Goal: Task Accomplishment & Management: Manage account settings

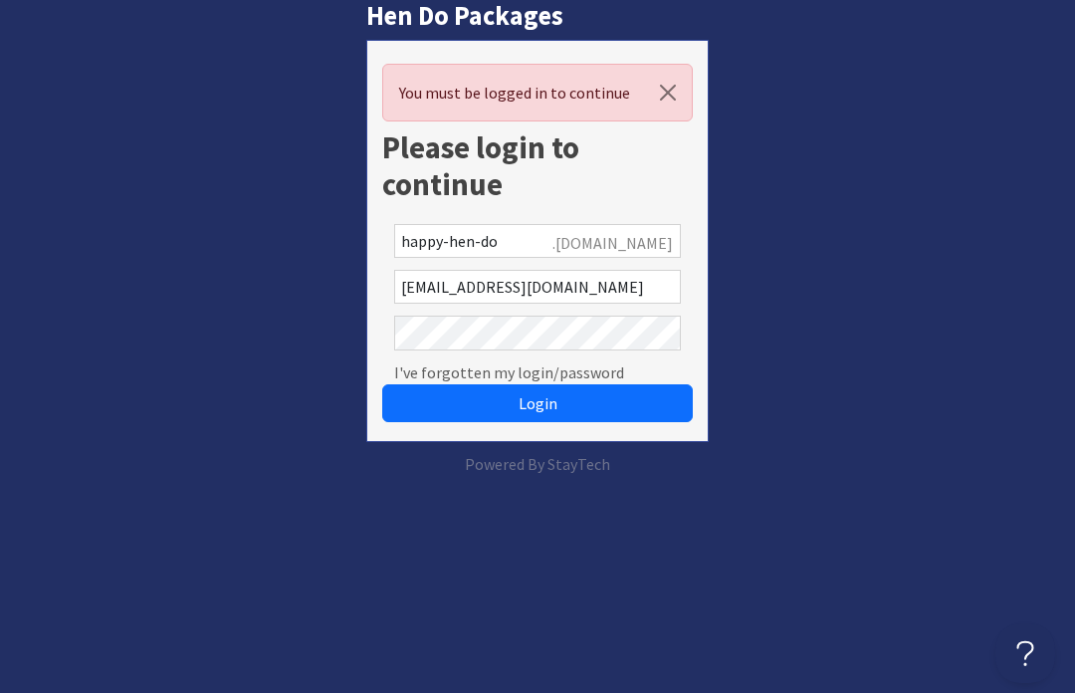
click at [628, 402] on button "Login" at bounding box center [537, 403] width 311 height 38
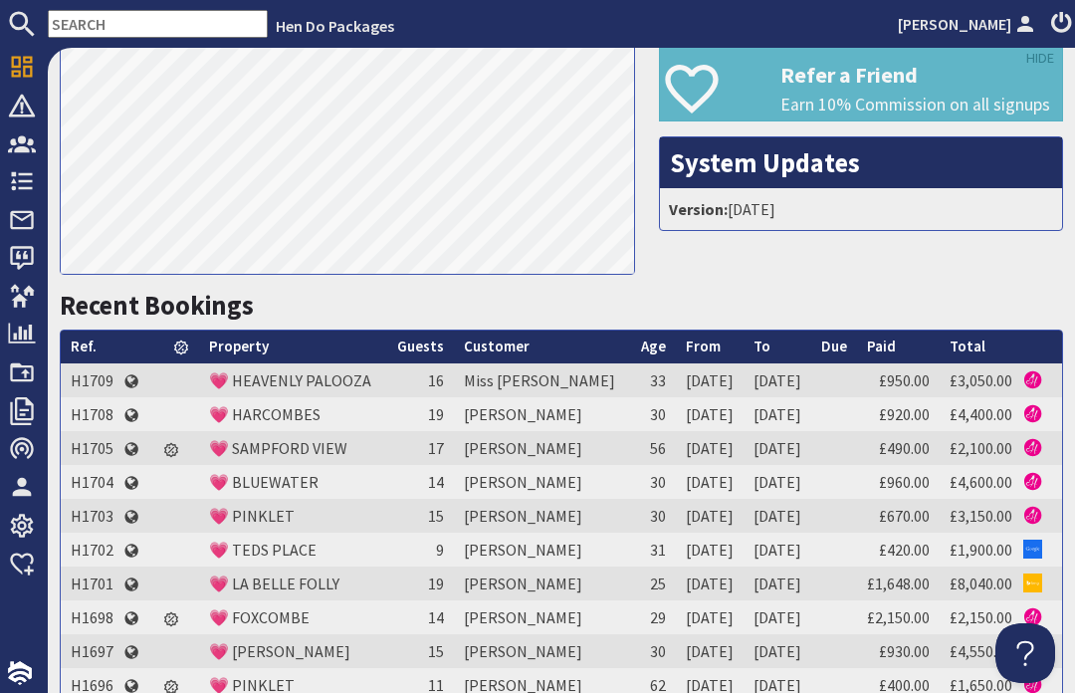
scroll to position [602, 0]
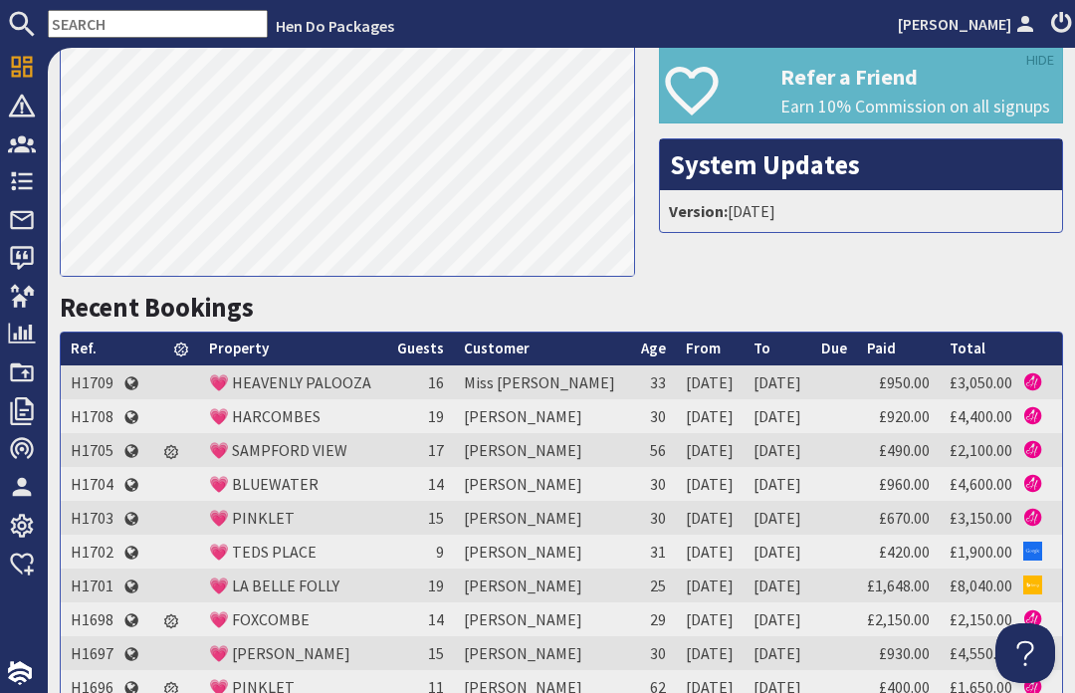
click at [271, 426] on link "💗 HARCOMBES" at bounding box center [265, 416] width 112 height 20
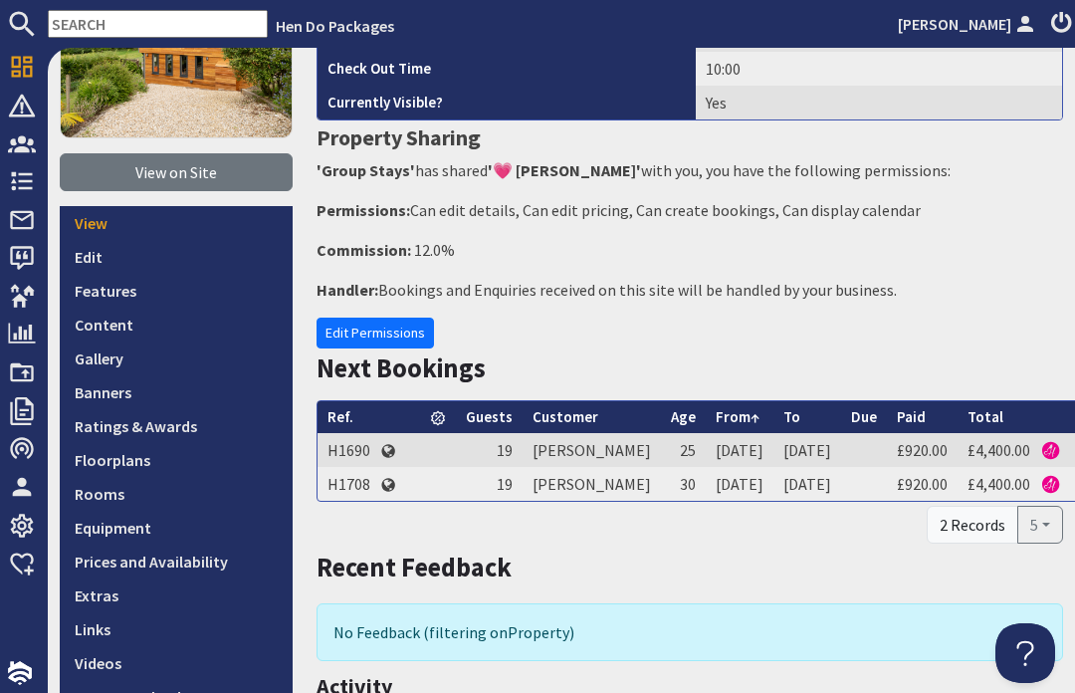
scroll to position [289, 0]
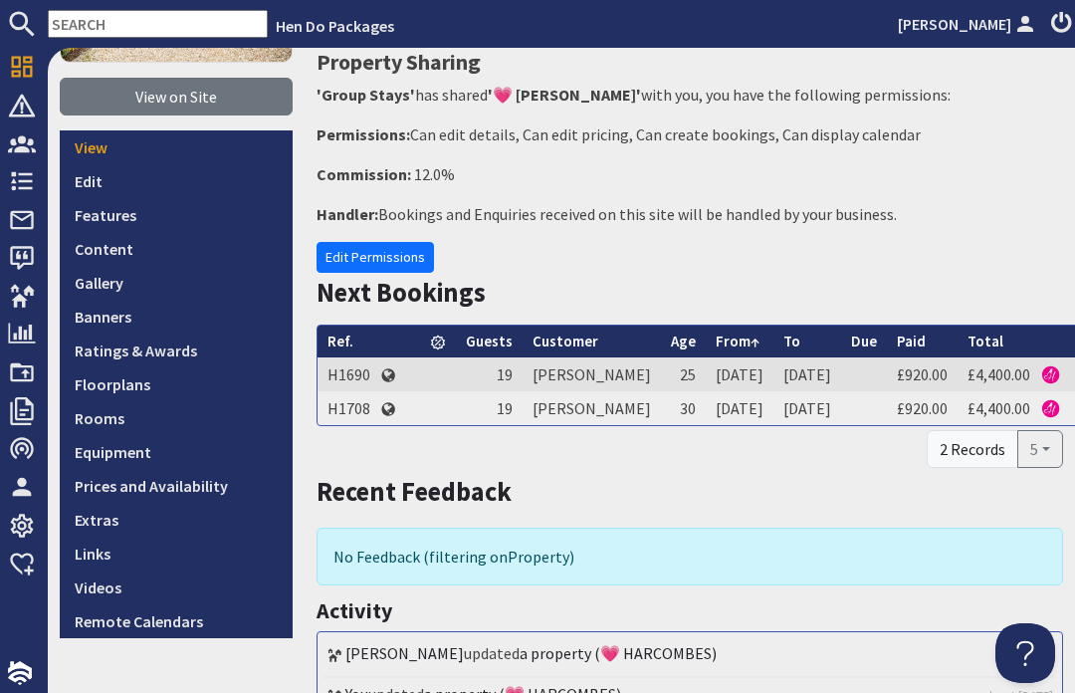
click at [222, 482] on link "Prices and Availability" at bounding box center [176, 486] width 233 height 34
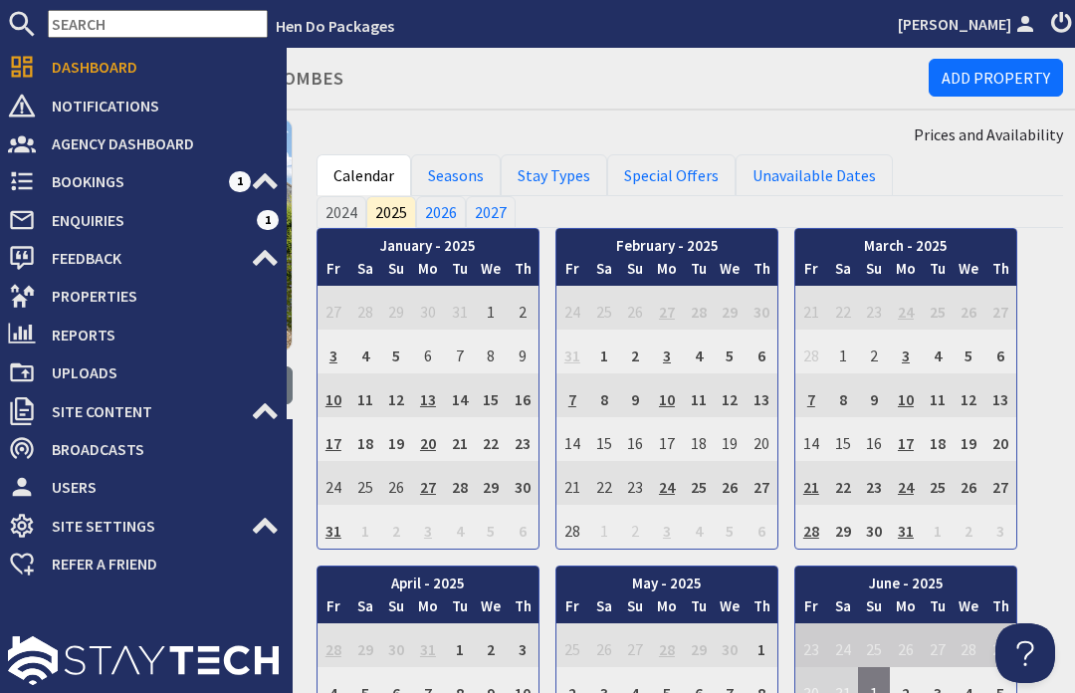
click at [39, 175] on span "Bookings" at bounding box center [132, 181] width 193 height 32
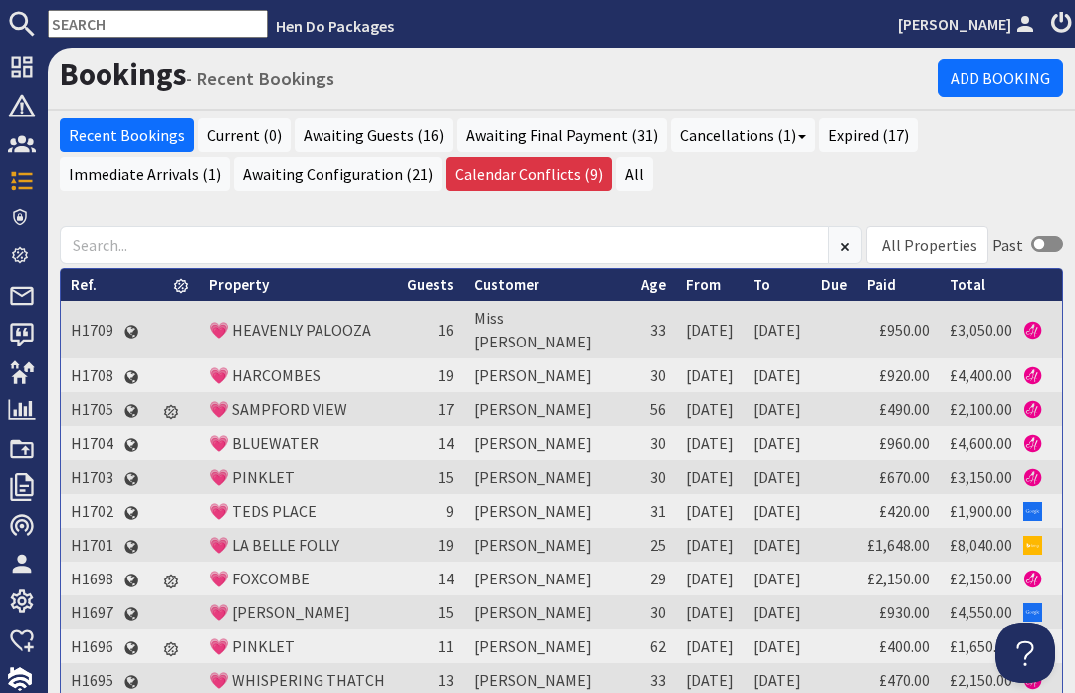
click at [614, 98] on div "Bookings - Recent Bookings Add Booking" at bounding box center [562, 79] width 1028 height 63
click at [97, 356] on td "H1709" at bounding box center [92, 330] width 63 height 58
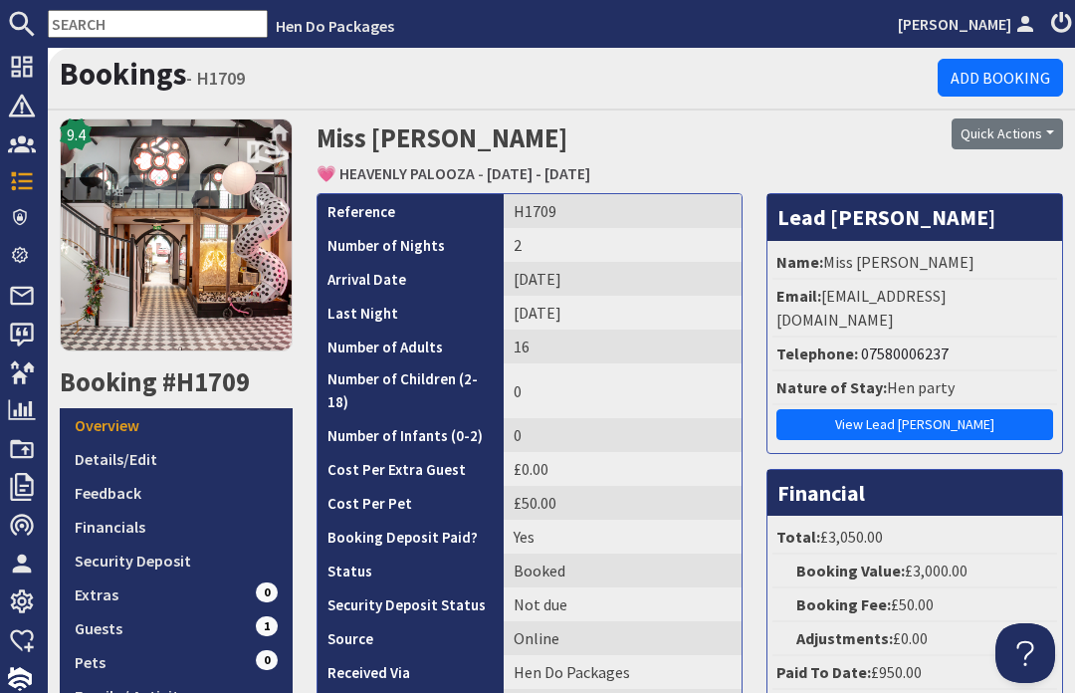
click at [430, 176] on link "💗 HEAVENLY PALOOZA" at bounding box center [396, 173] width 158 height 20
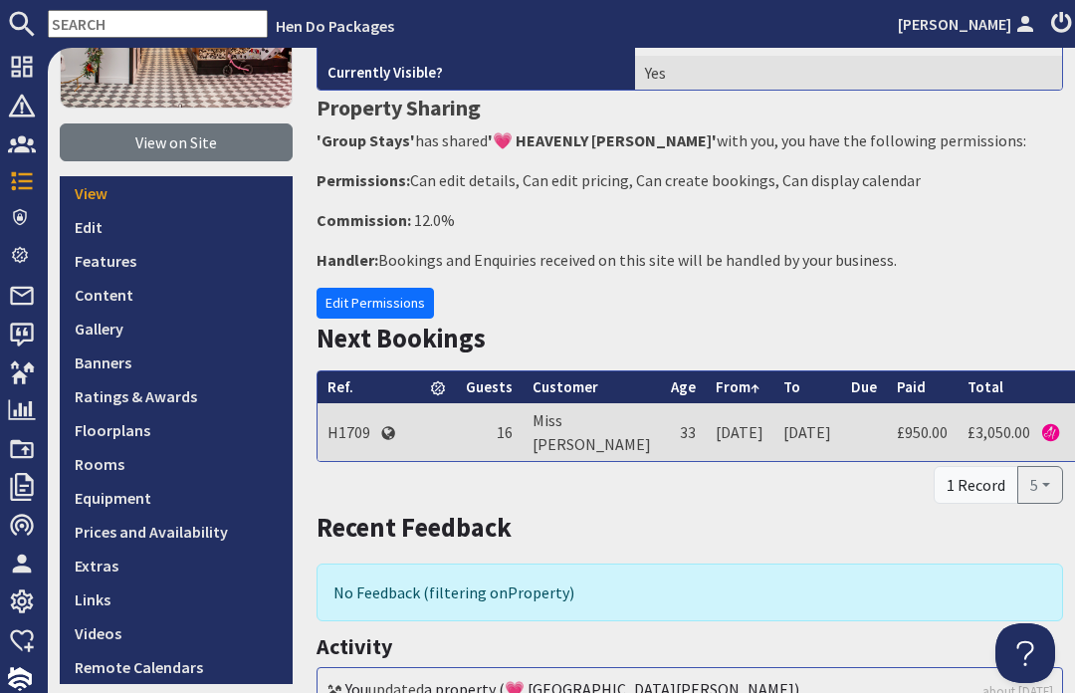
scroll to position [253, 0]
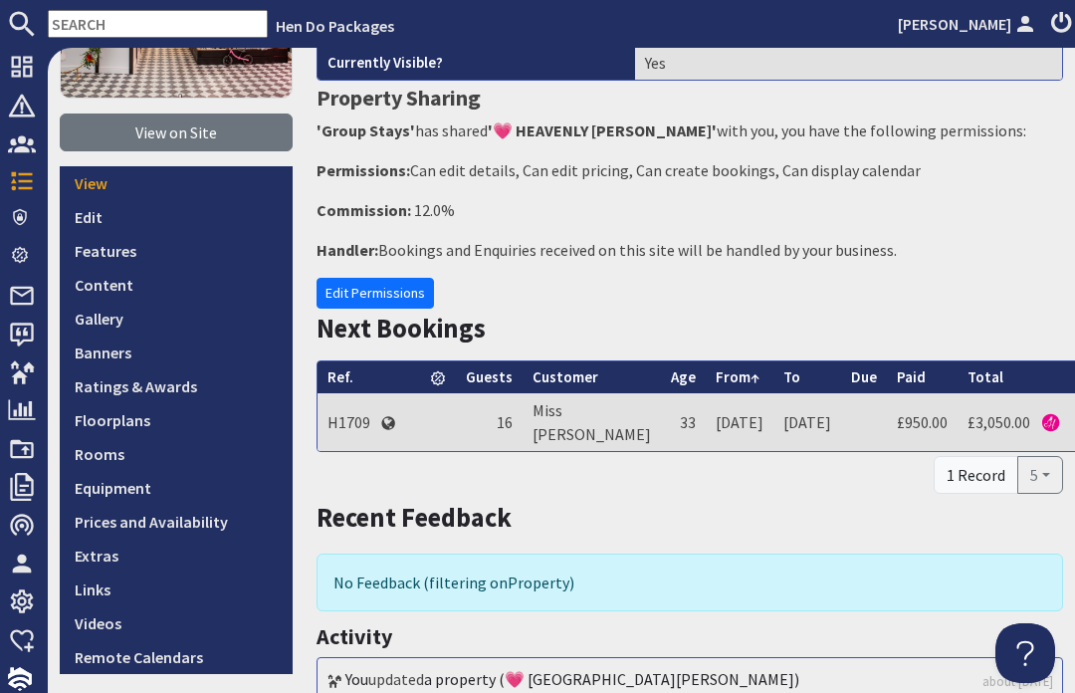
click at [220, 524] on link "Prices and Availability" at bounding box center [176, 522] width 233 height 34
